Goal: Information Seeking & Learning: Check status

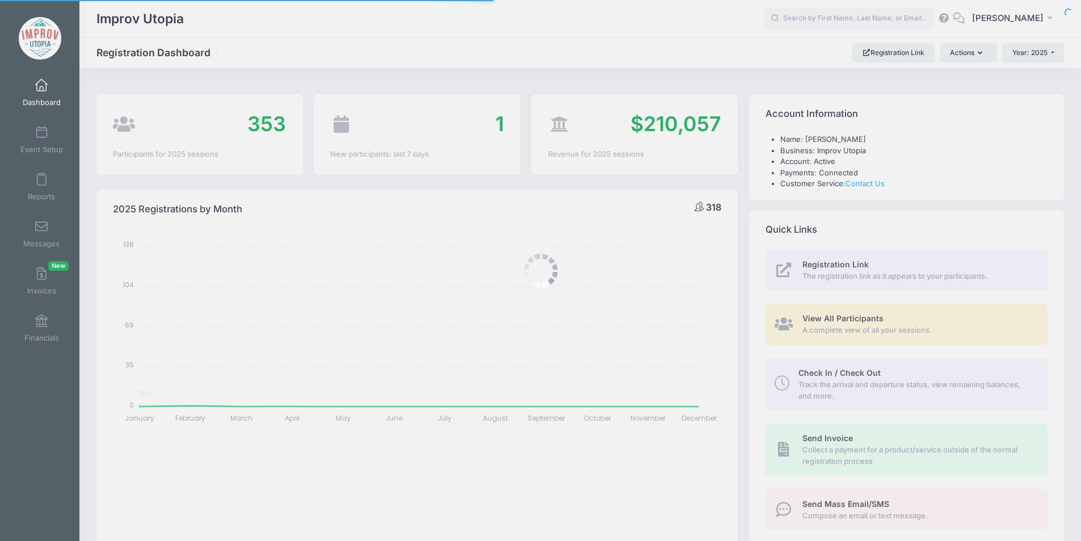
select select
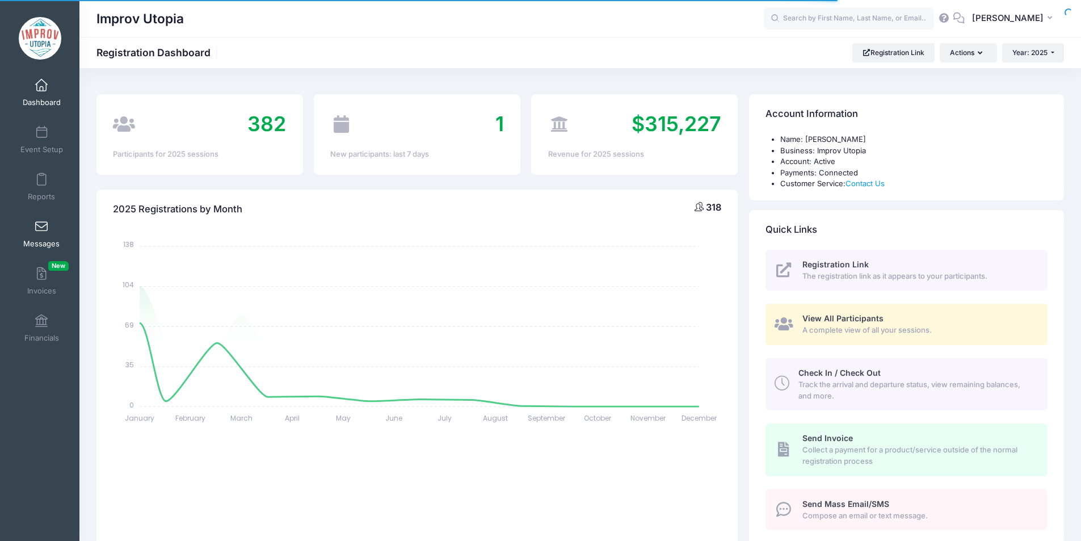
click at [31, 234] on link "Messages" at bounding box center [42, 234] width 54 height 40
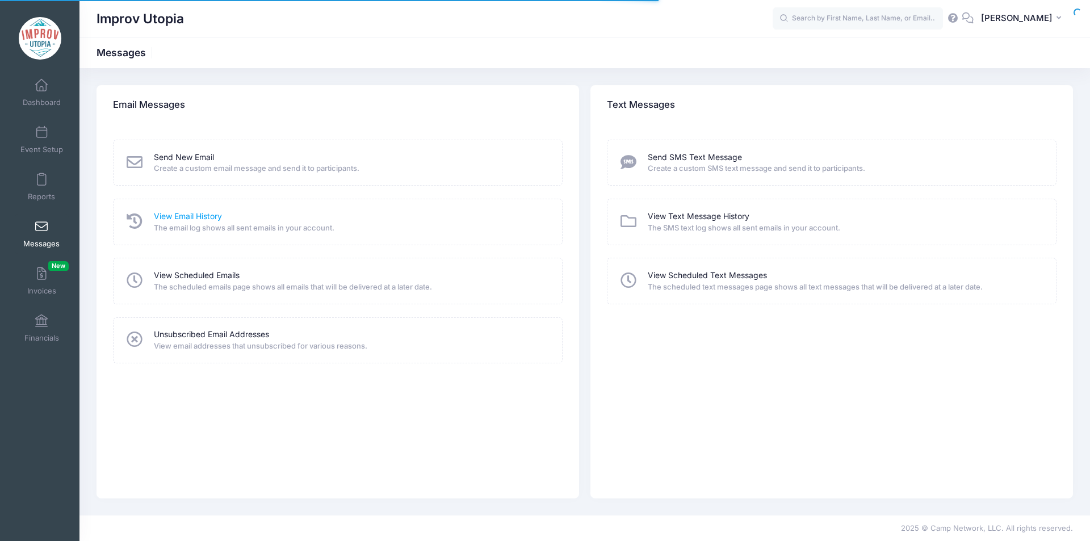
click at [209, 218] on link "View Email History" at bounding box center [188, 217] width 68 height 12
